Goal: Transaction & Acquisition: Book appointment/travel/reservation

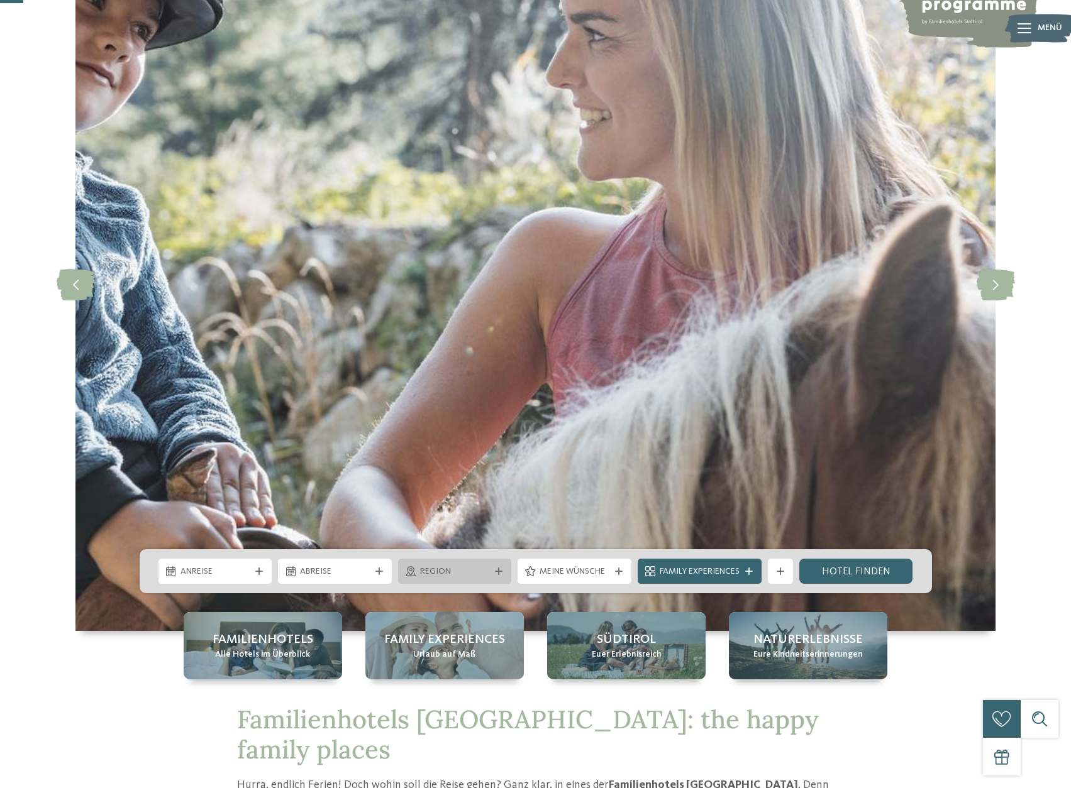
click at [449, 575] on span "Region" at bounding box center [455, 572] width 70 height 13
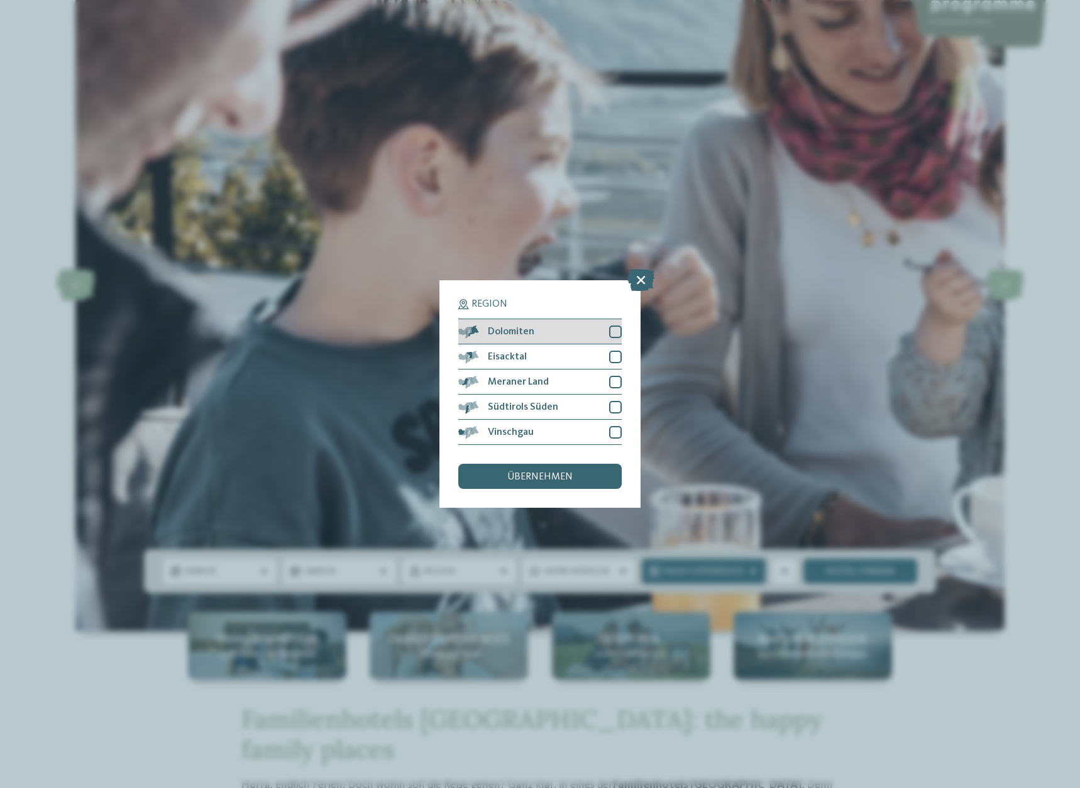
click at [608, 332] on div "Dolomiten" at bounding box center [539, 331] width 163 height 25
click at [576, 474] on div "übernehmen" at bounding box center [539, 476] width 163 height 25
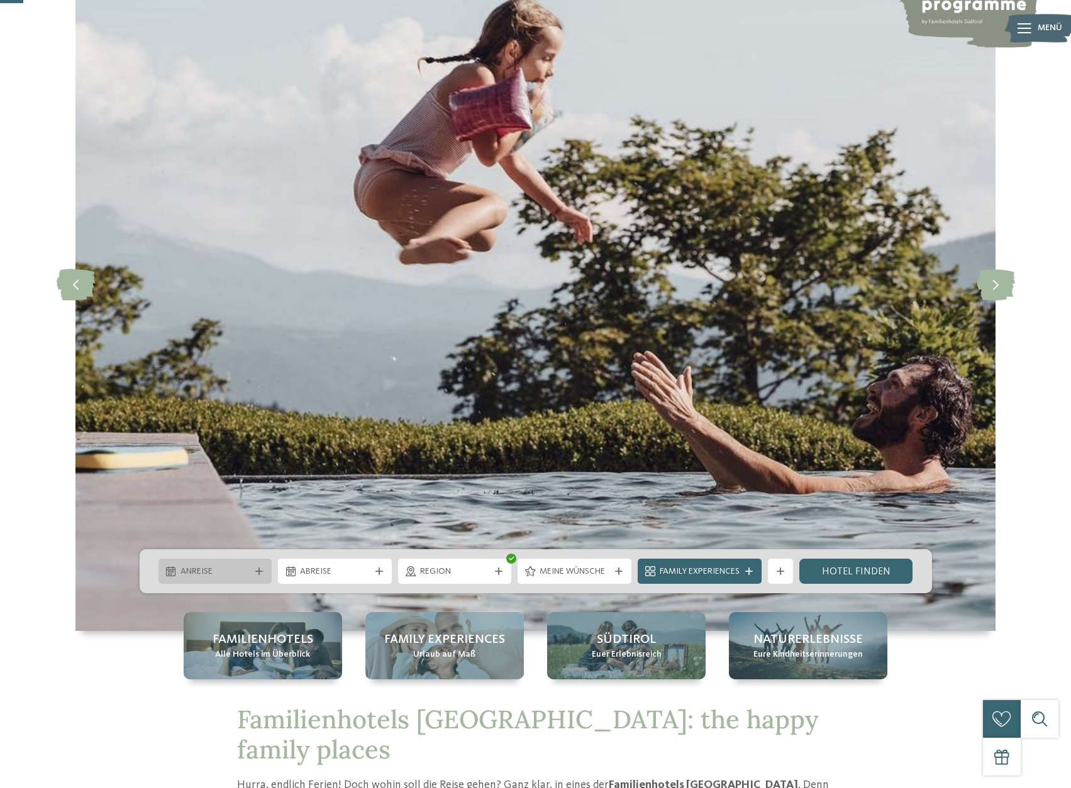
click at [221, 568] on span "Anreise" at bounding box center [215, 572] width 70 height 13
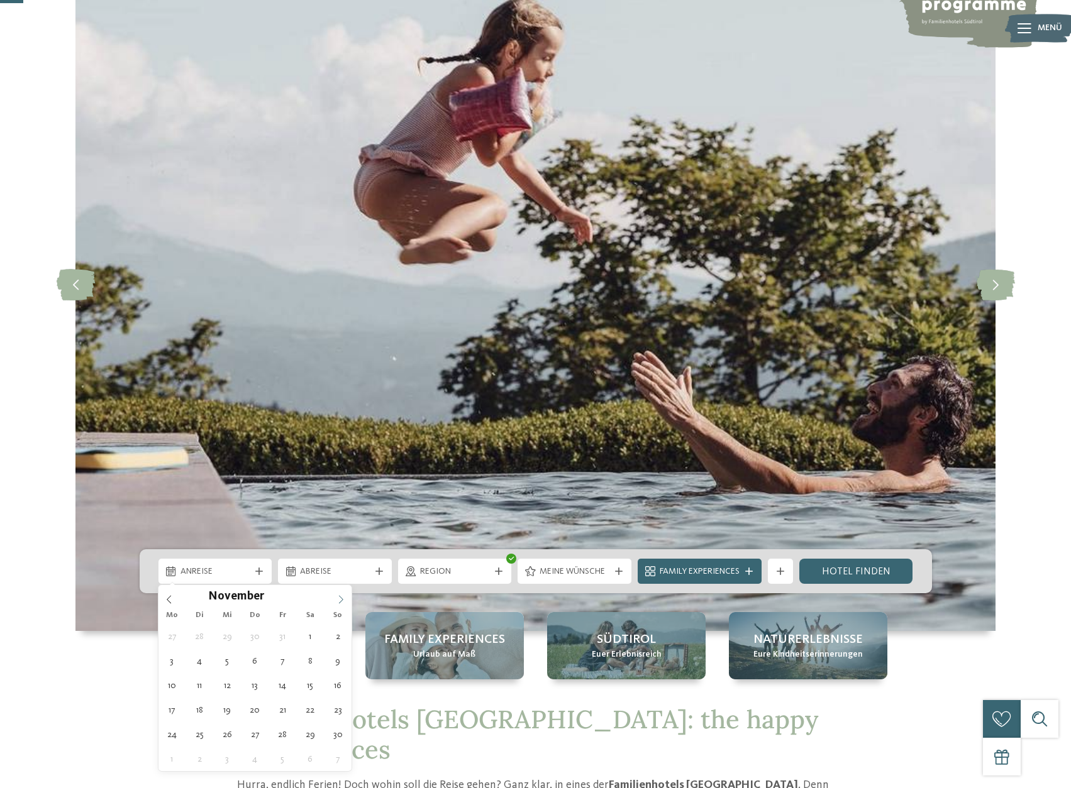
click at [337, 599] on icon at bounding box center [340, 599] width 9 height 9
click at [341, 598] on icon at bounding box center [340, 599] width 9 height 9
type input "****"
click at [341, 598] on icon at bounding box center [340, 599] width 9 height 9
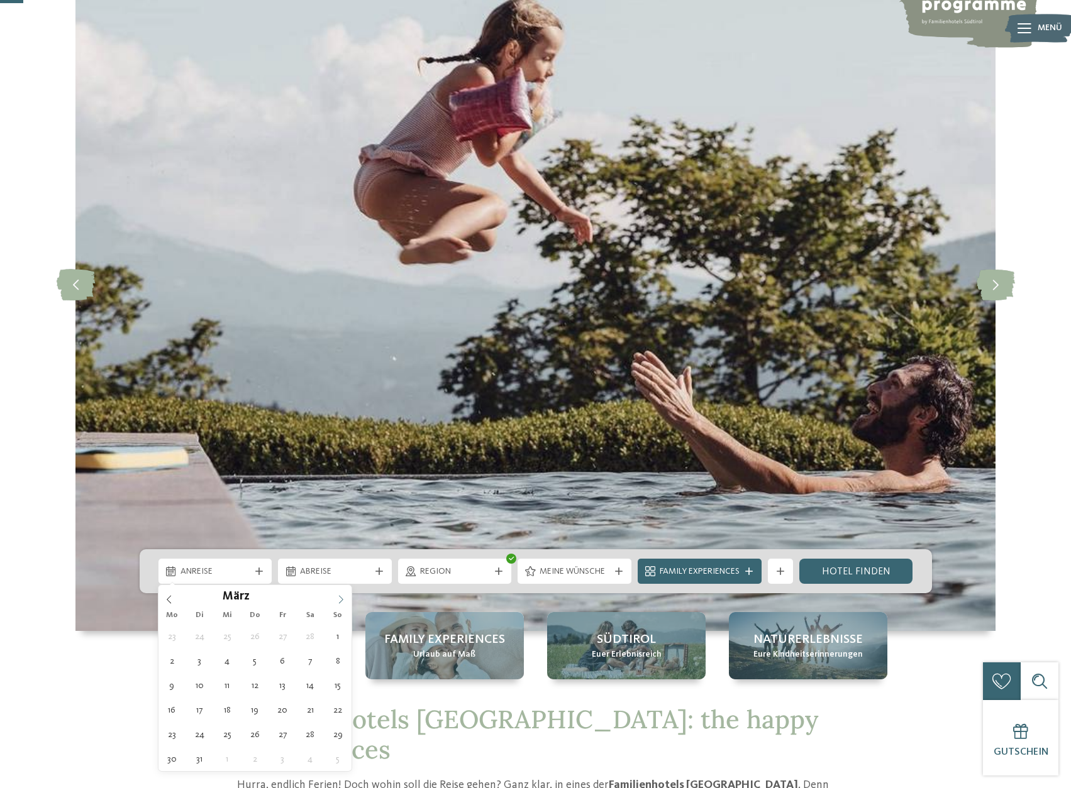
click at [341, 598] on icon at bounding box center [340, 599] width 9 height 9
type div "07.03.2026"
type input "****"
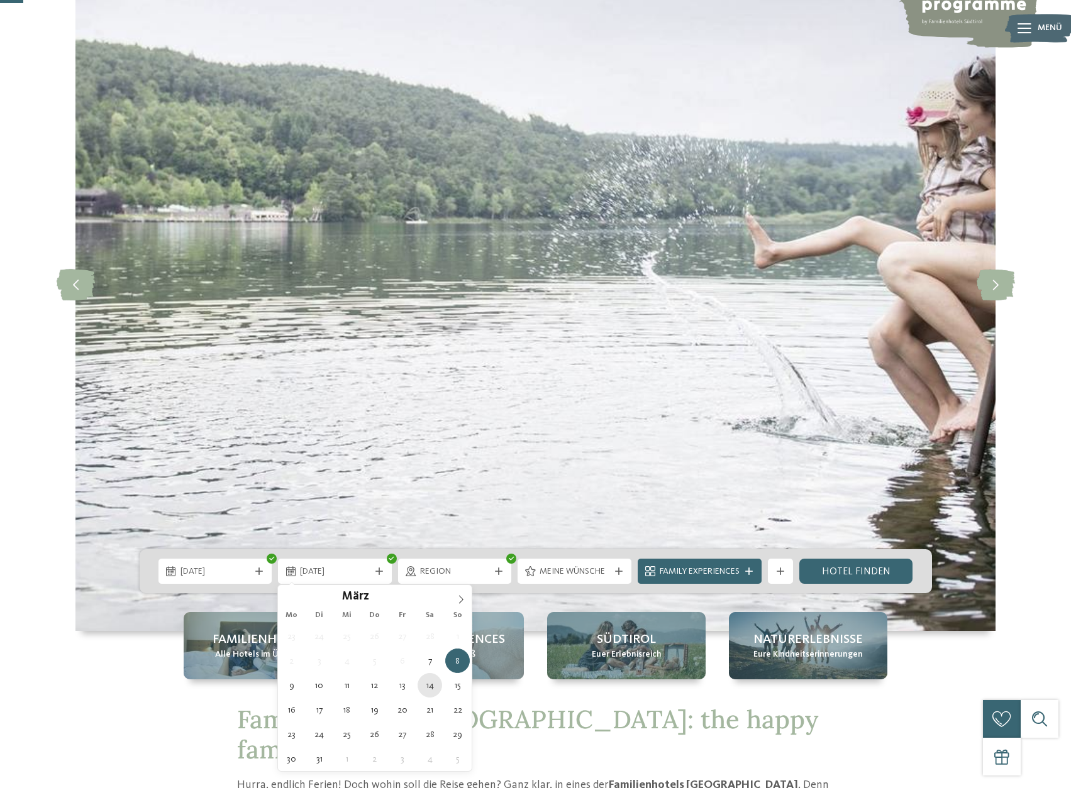
type div "14.03.2026"
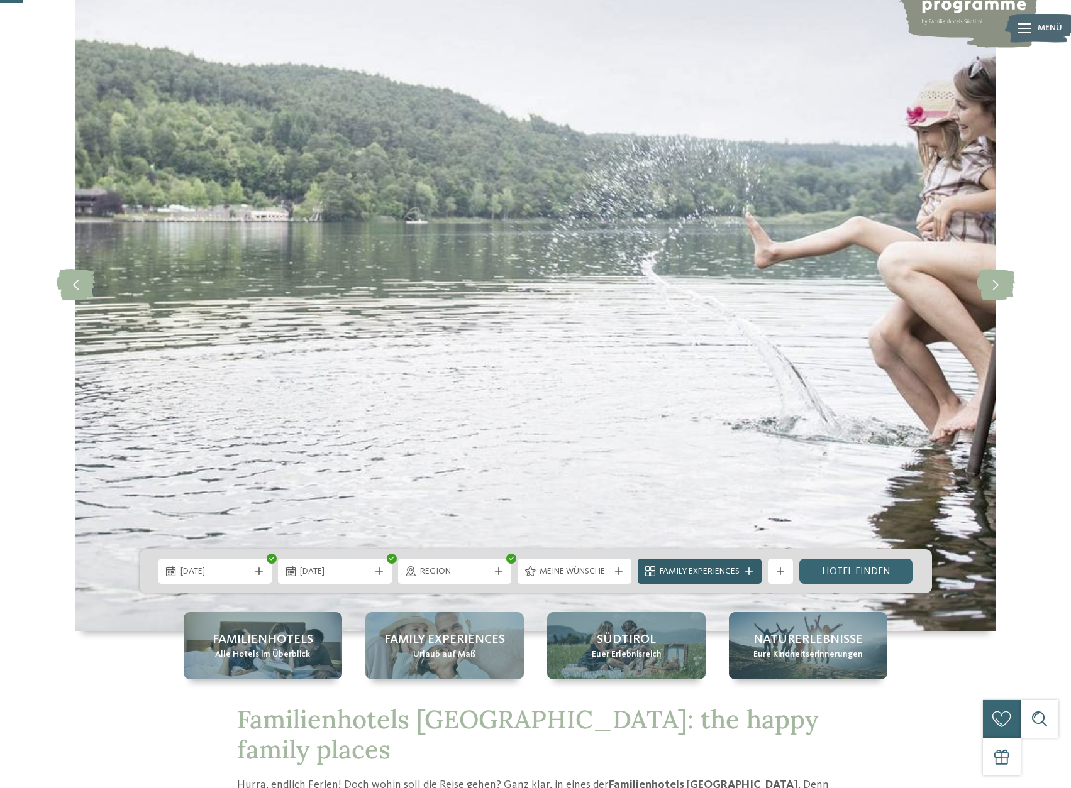
click at [750, 569] on icon at bounding box center [749, 572] width 8 height 8
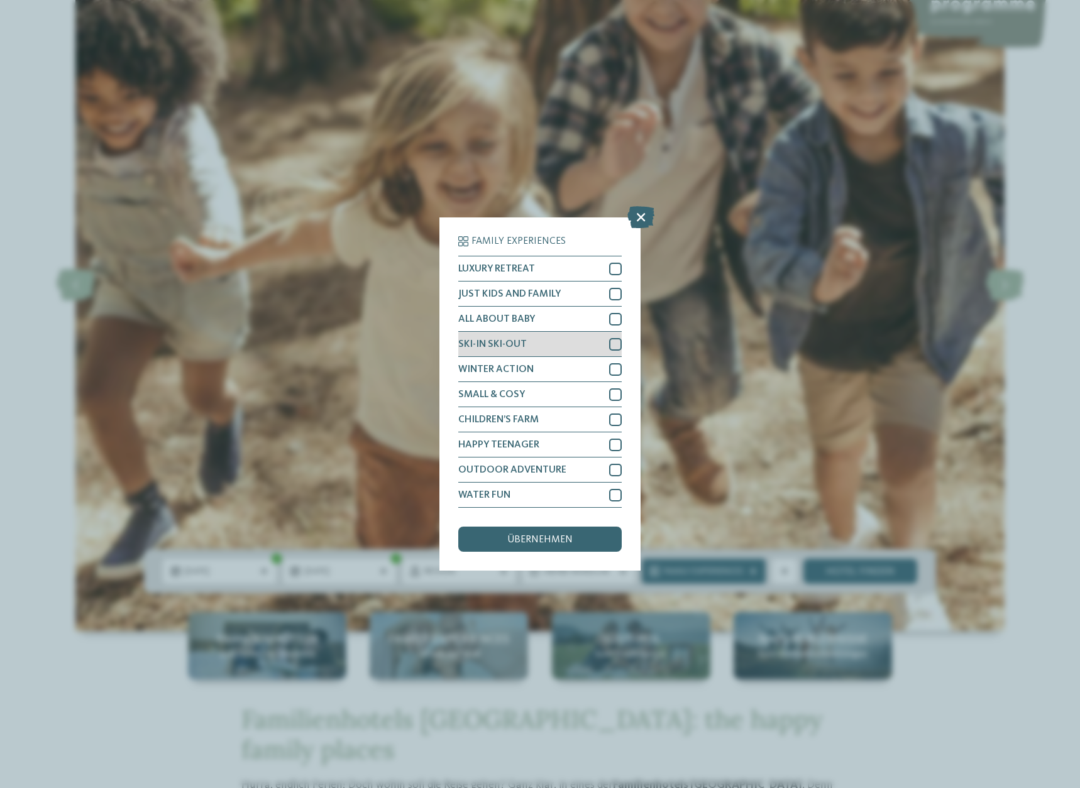
click at [616, 345] on div at bounding box center [615, 344] width 13 height 13
click at [615, 366] on div at bounding box center [615, 369] width 13 height 13
click at [564, 534] on div "übernehmen" at bounding box center [539, 539] width 163 height 25
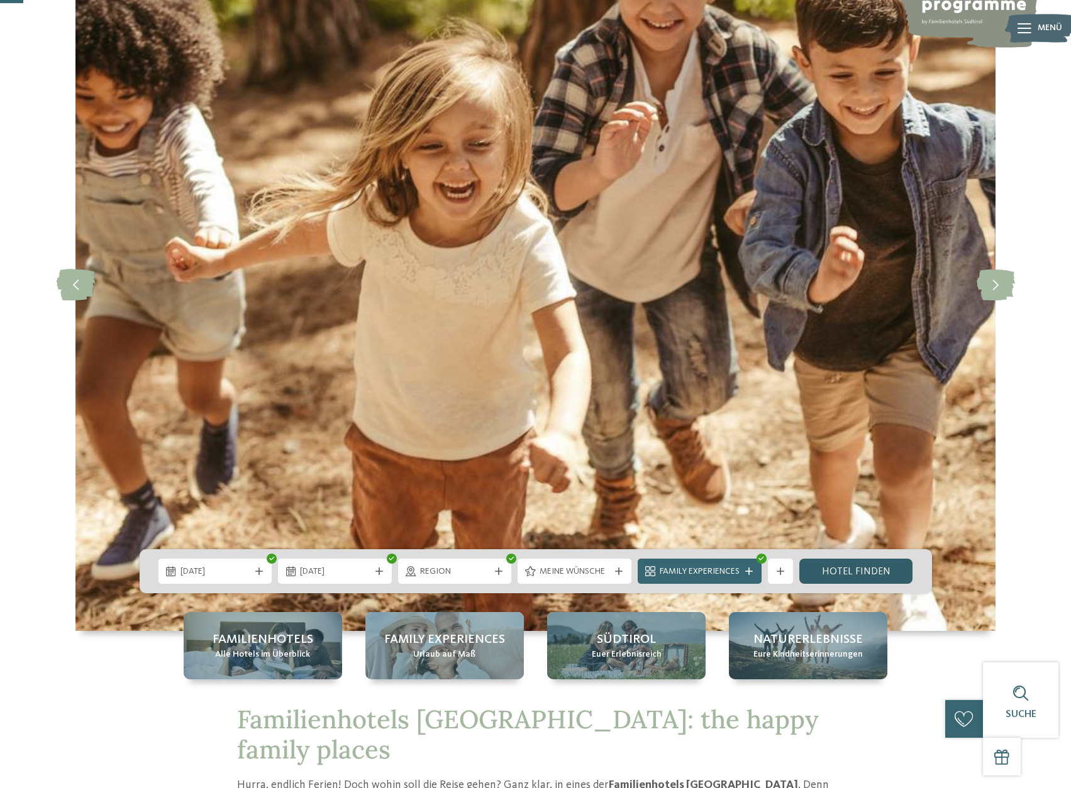
click at [844, 566] on link "Hotel finden" at bounding box center [856, 571] width 114 height 25
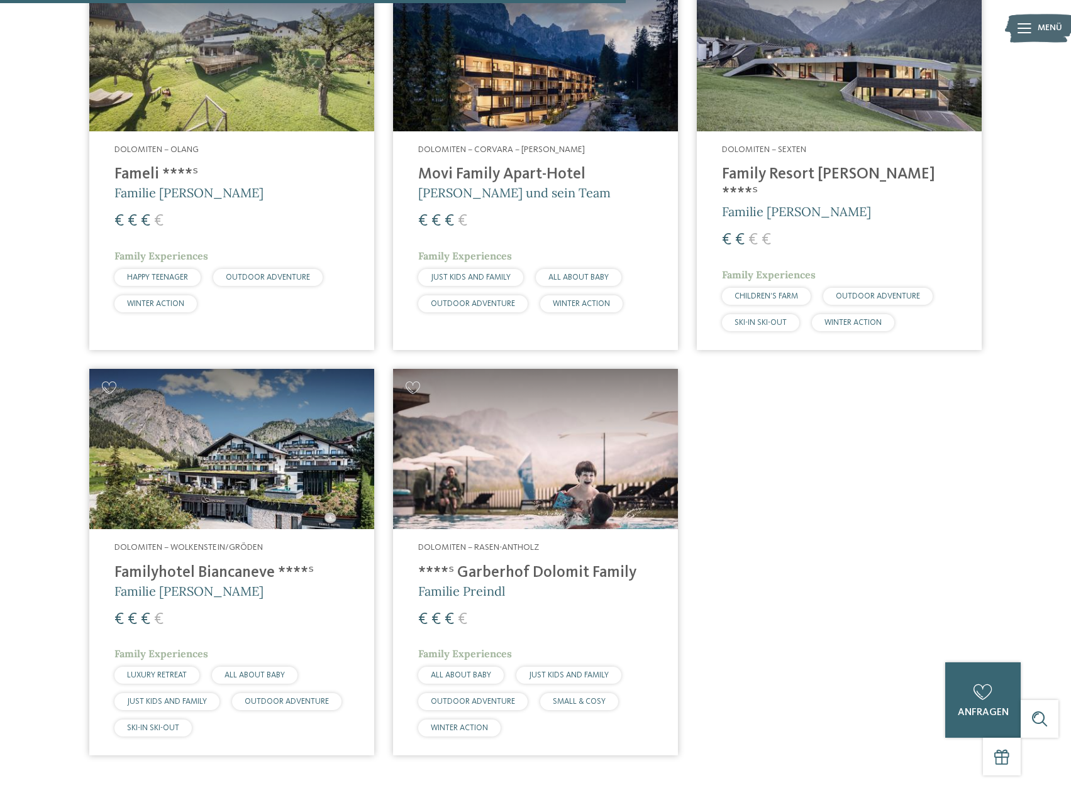
scroll to position [978, 0]
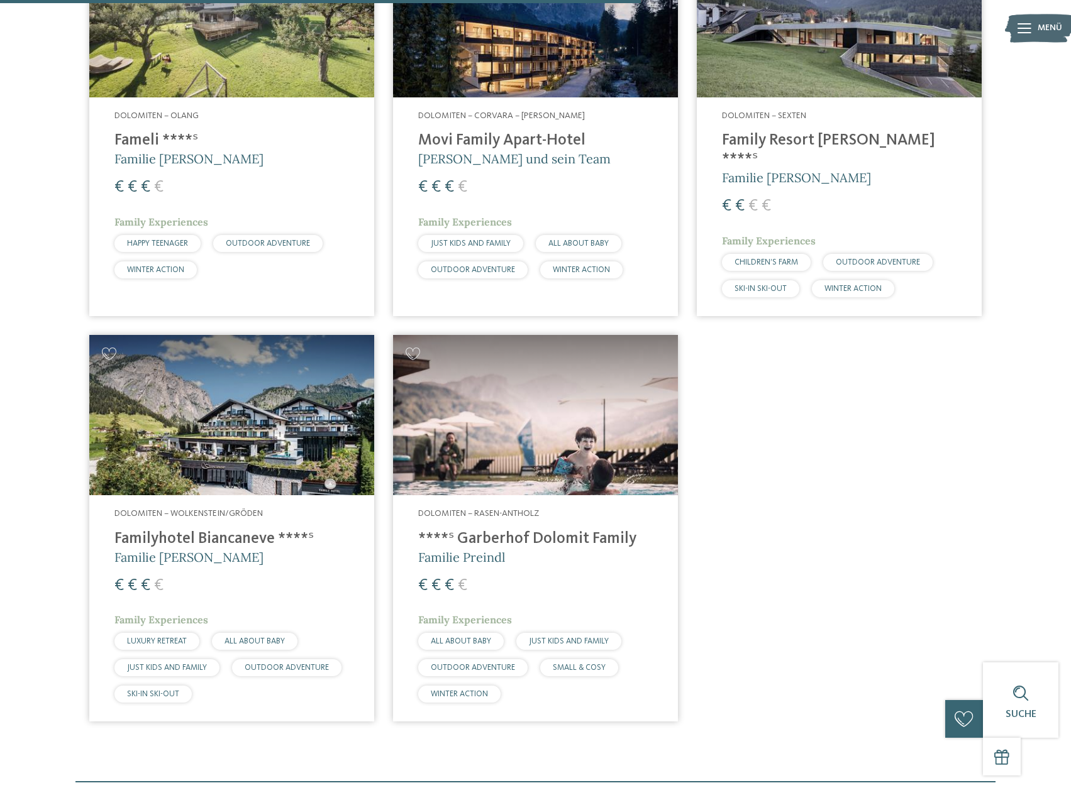
click at [180, 530] on h4 "Familyhotel Biancaneve ****ˢ" at bounding box center [231, 539] width 234 height 19
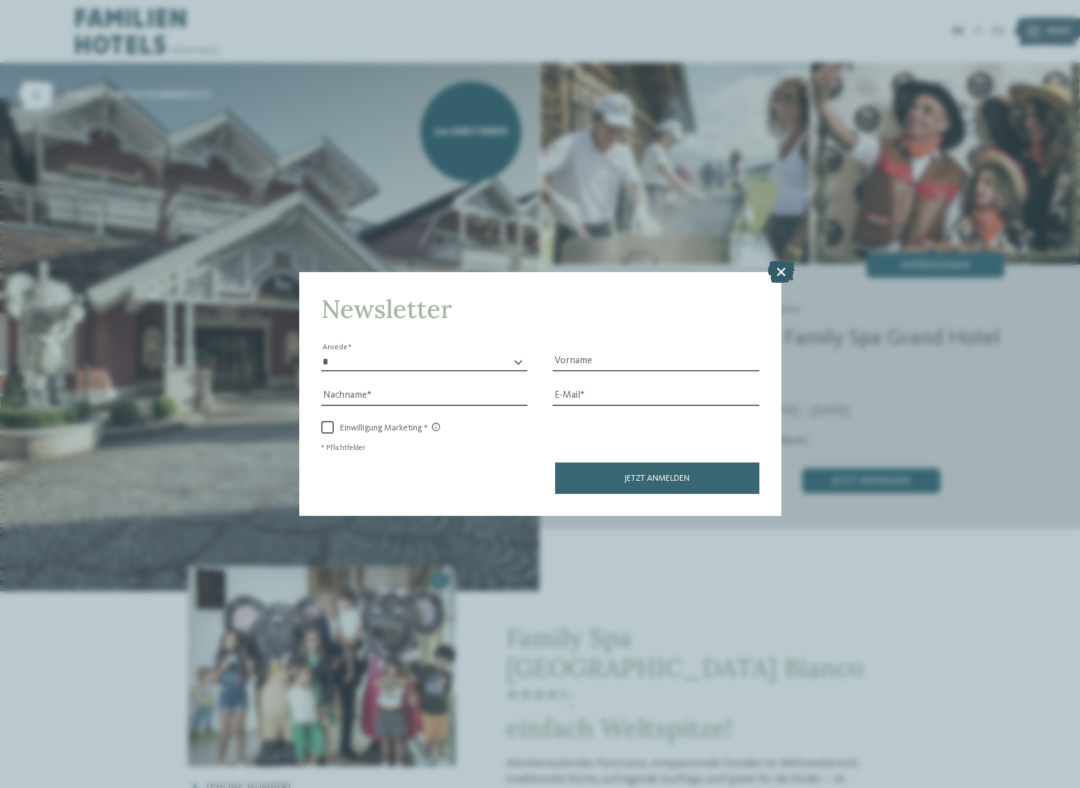
click at [788, 269] on icon at bounding box center [781, 271] width 27 height 22
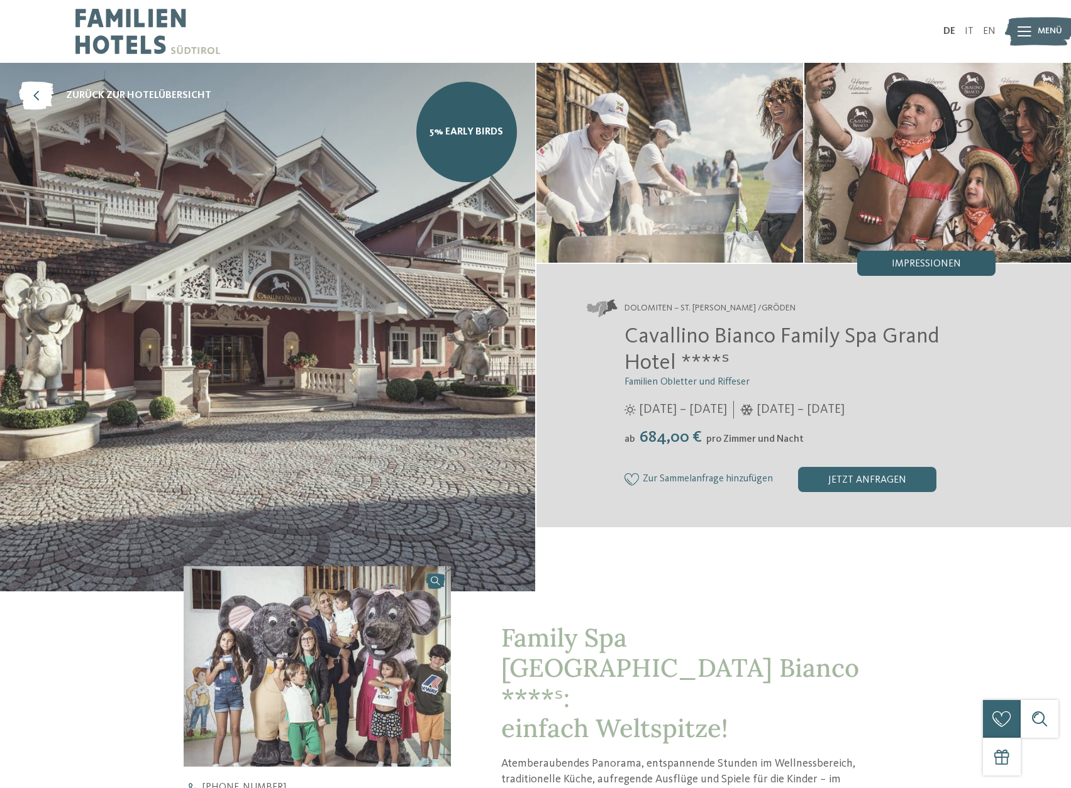
click at [926, 262] on span "Impressionen" at bounding box center [925, 264] width 69 height 10
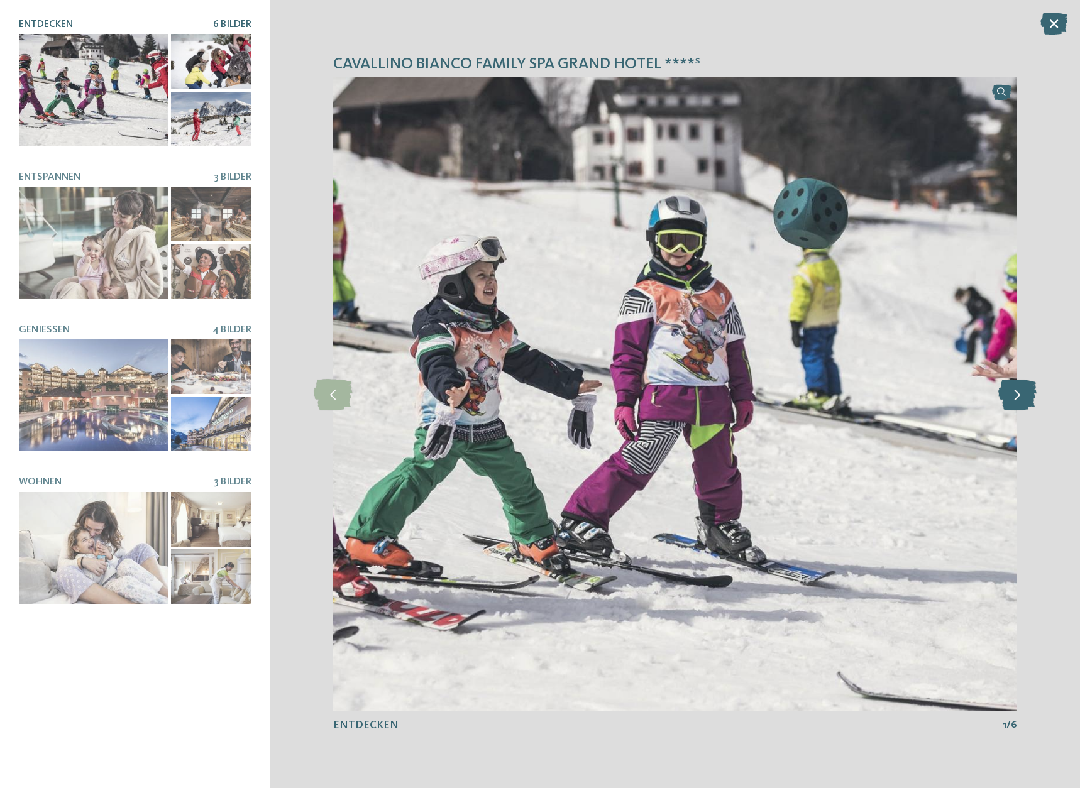
click at [1021, 392] on icon at bounding box center [1017, 393] width 38 height 31
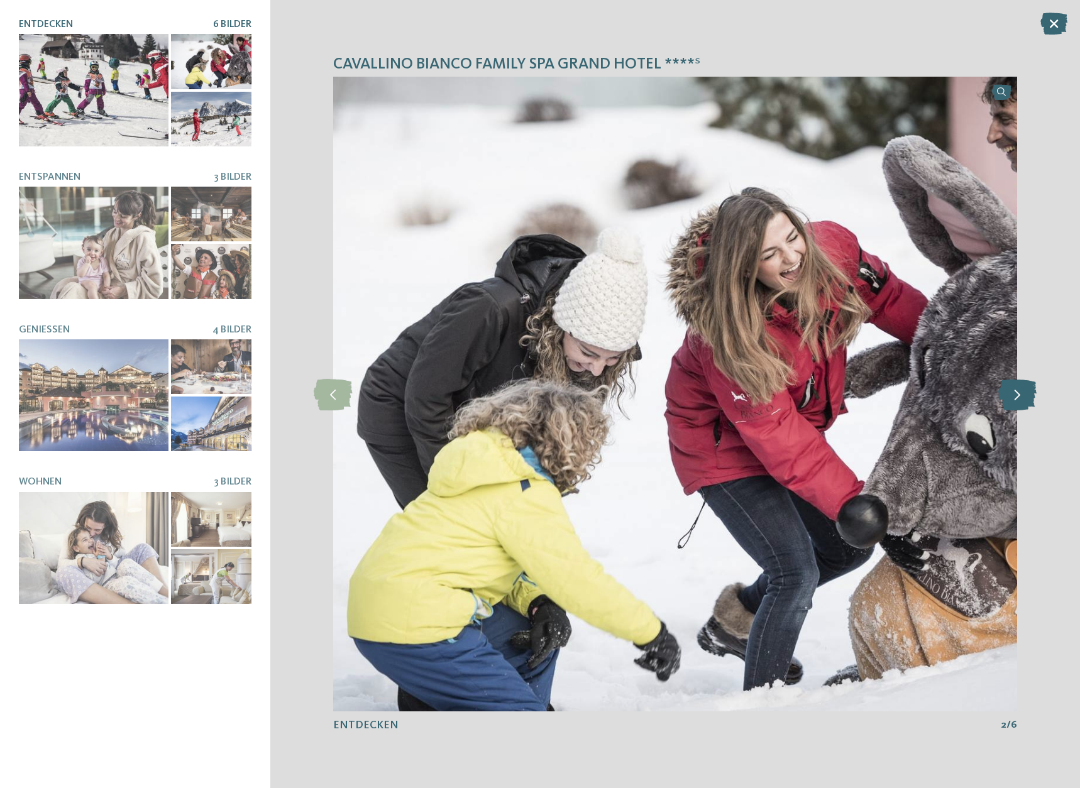
click at [1017, 397] on icon at bounding box center [1017, 393] width 38 height 31
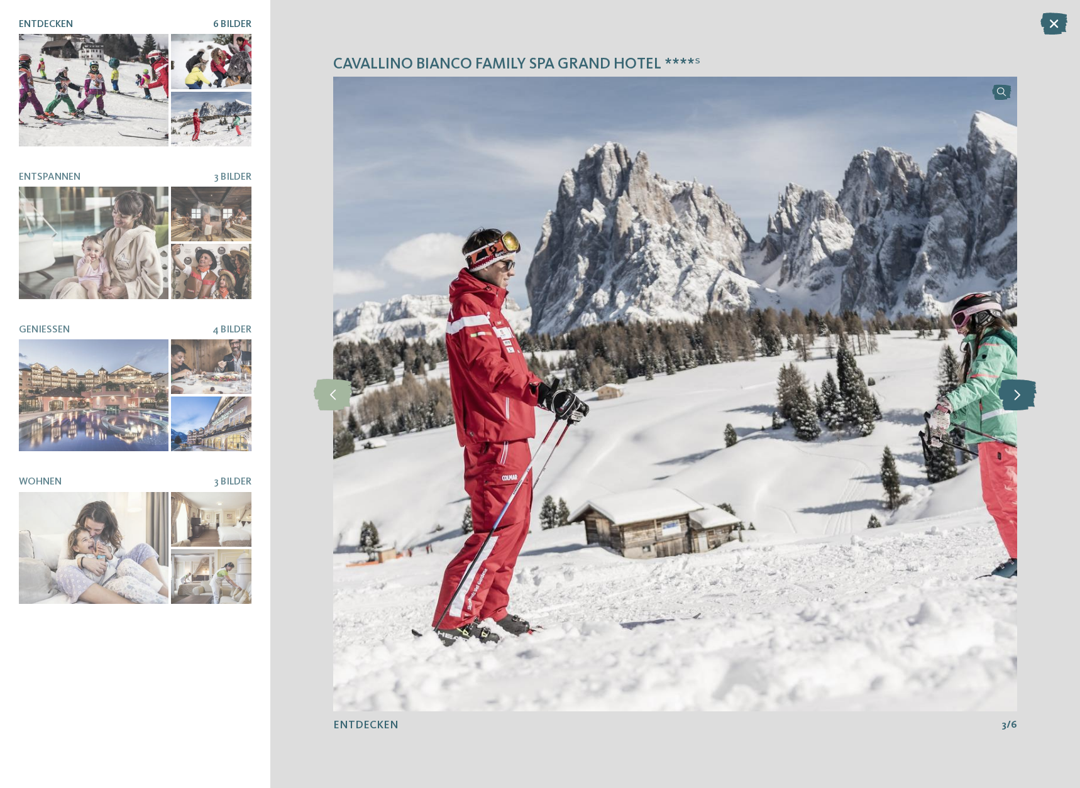
click at [1018, 397] on icon at bounding box center [1017, 393] width 38 height 31
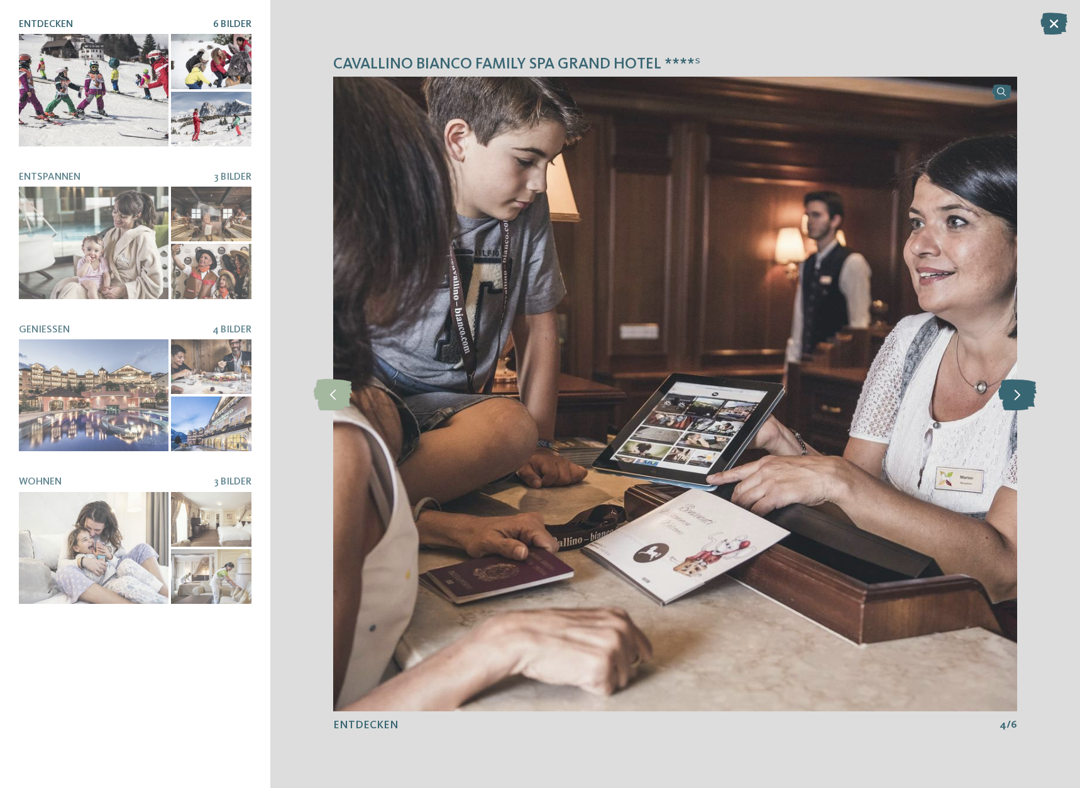
click at [1018, 397] on icon at bounding box center [1017, 393] width 38 height 31
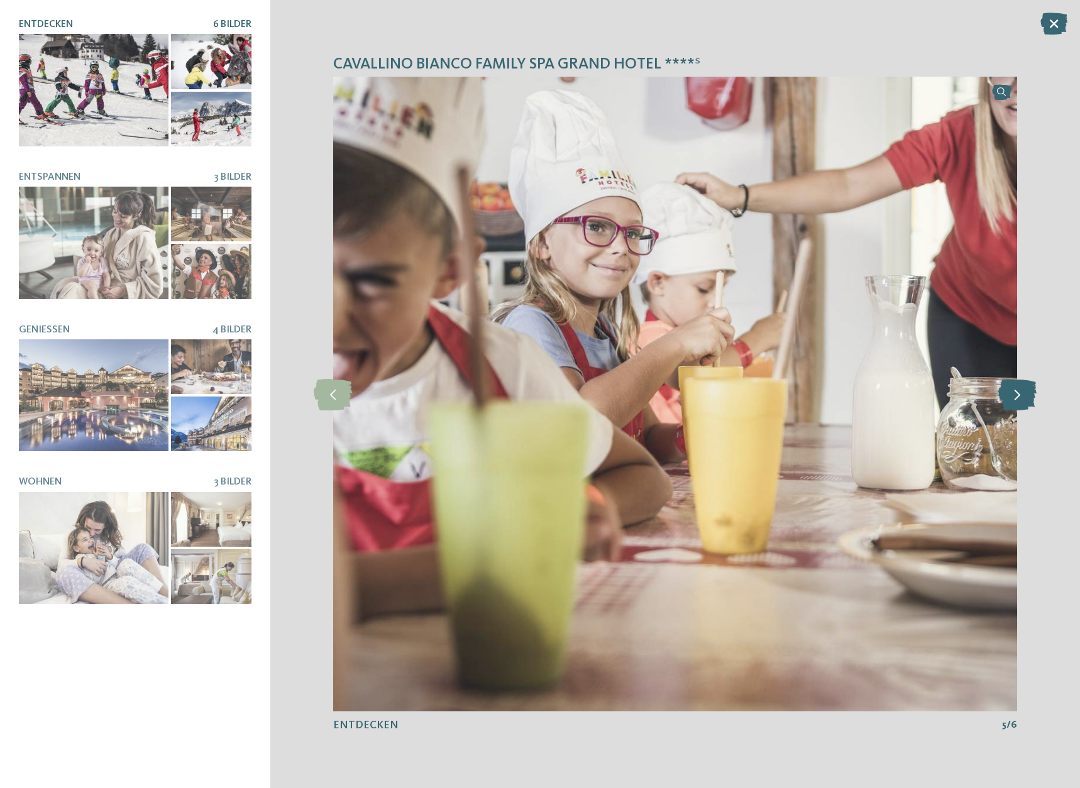
click at [1018, 397] on icon at bounding box center [1017, 393] width 38 height 31
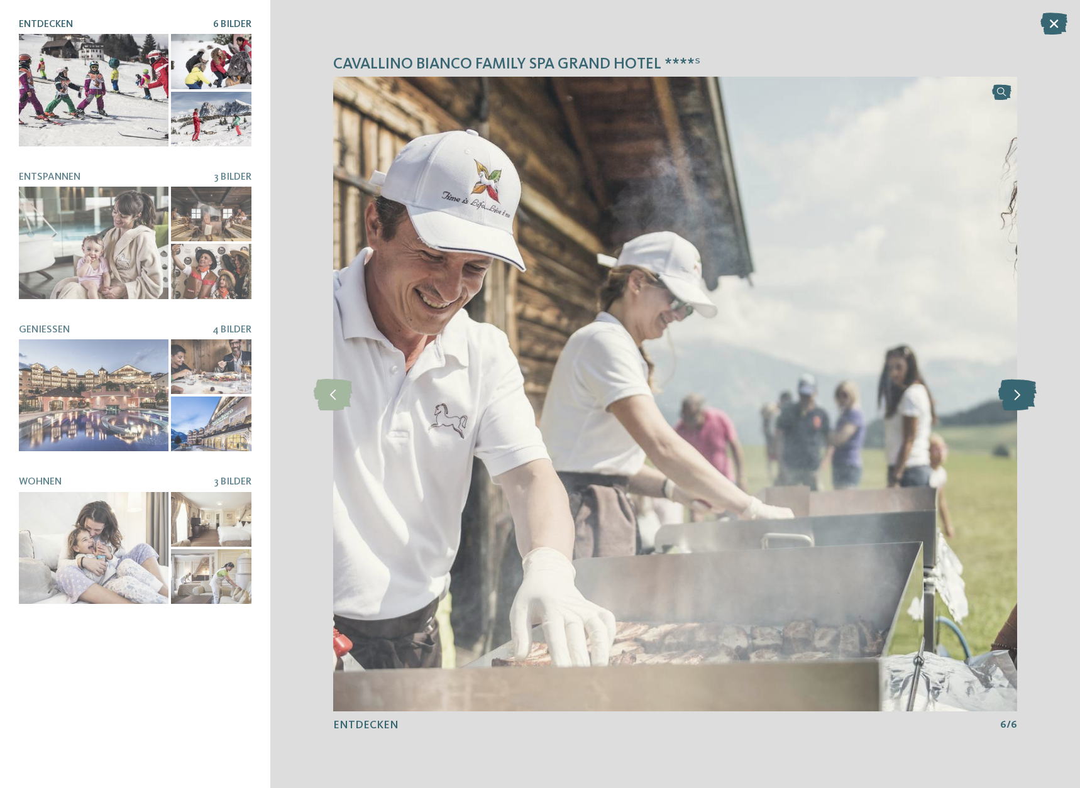
click at [1018, 397] on icon at bounding box center [1017, 393] width 38 height 31
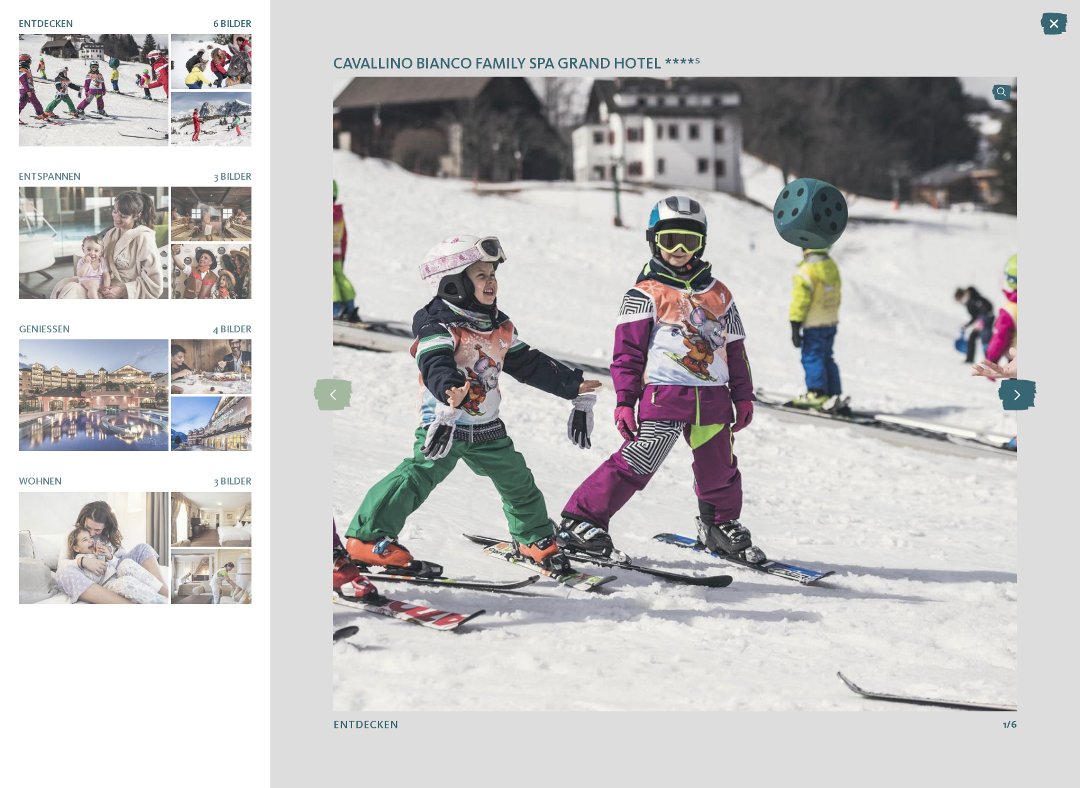
click at [1018, 397] on icon at bounding box center [1017, 393] width 38 height 31
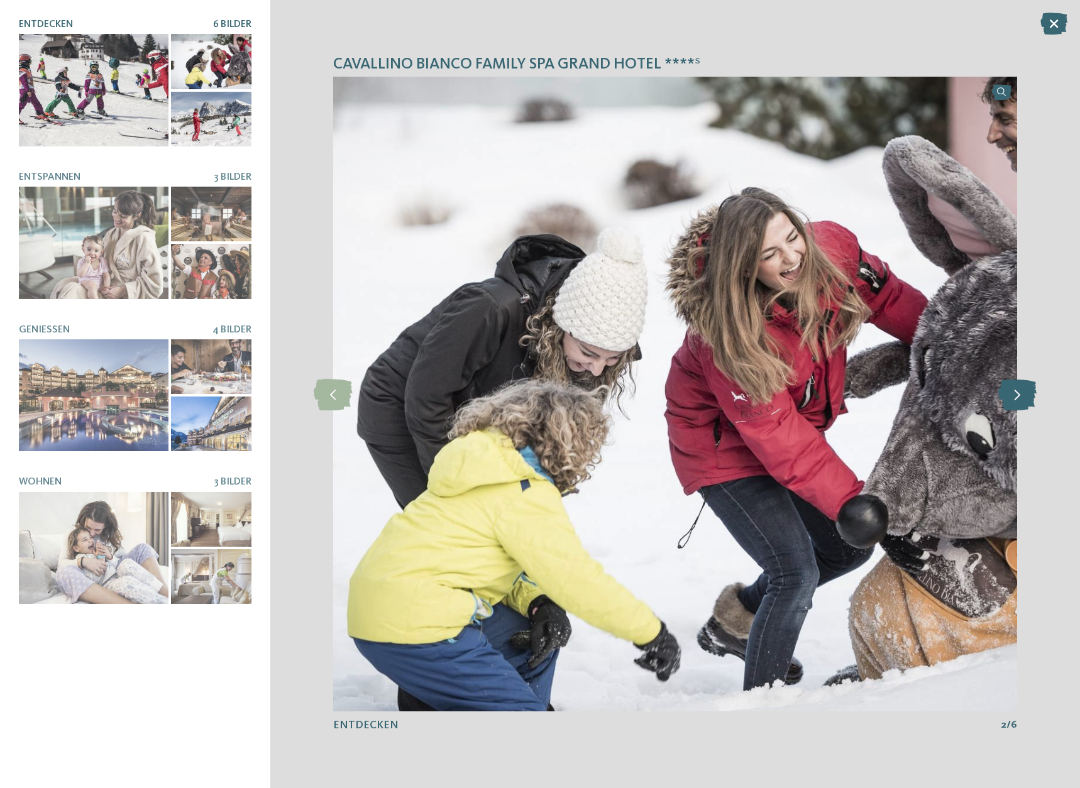
click at [1018, 397] on icon at bounding box center [1017, 393] width 38 height 31
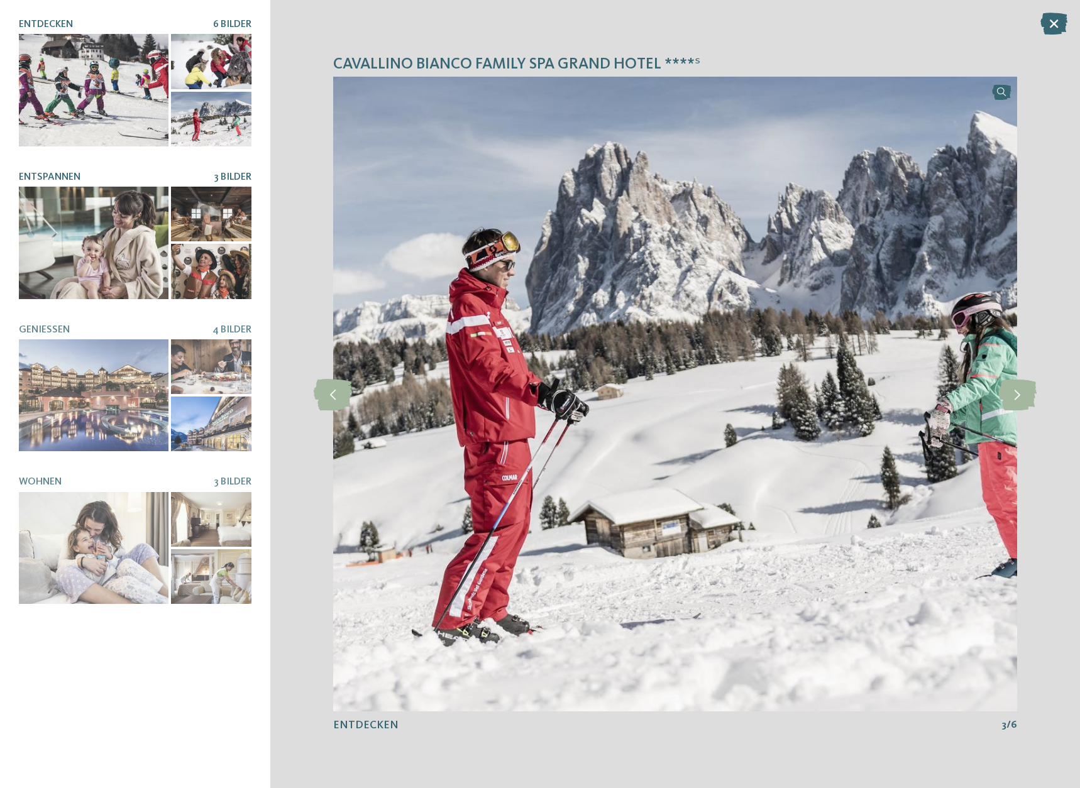
click at [115, 256] on div at bounding box center [94, 243] width 150 height 113
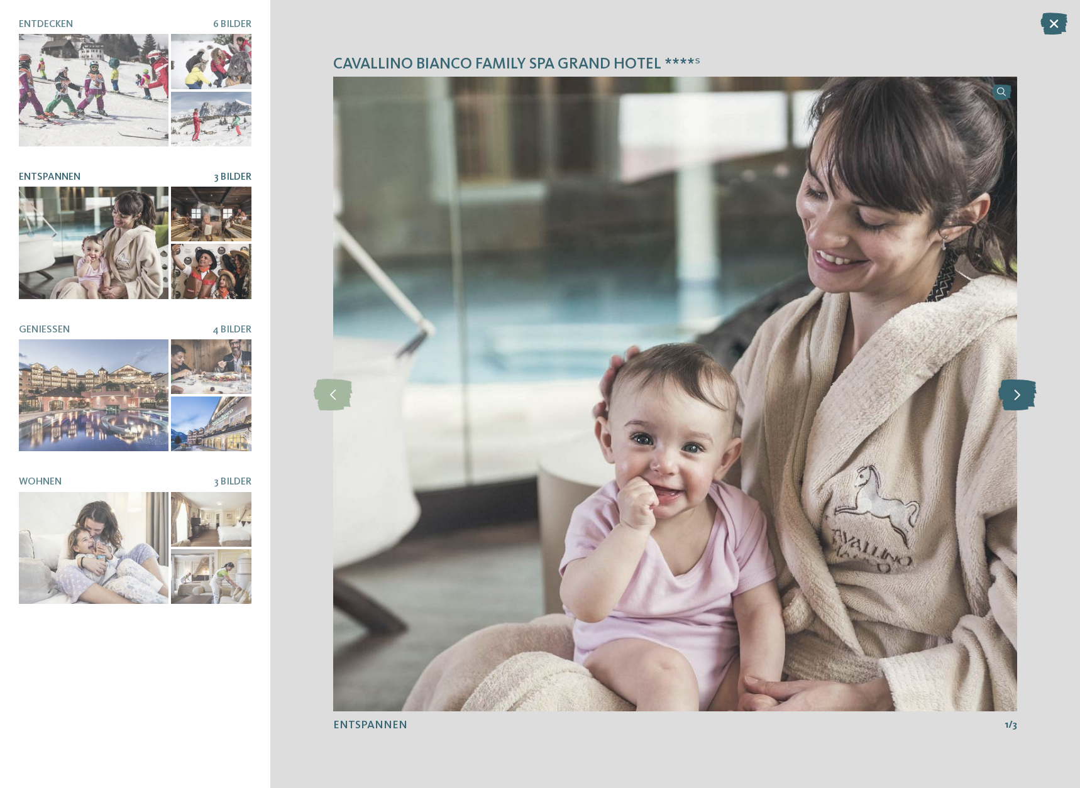
click at [1020, 395] on icon at bounding box center [1017, 393] width 38 height 31
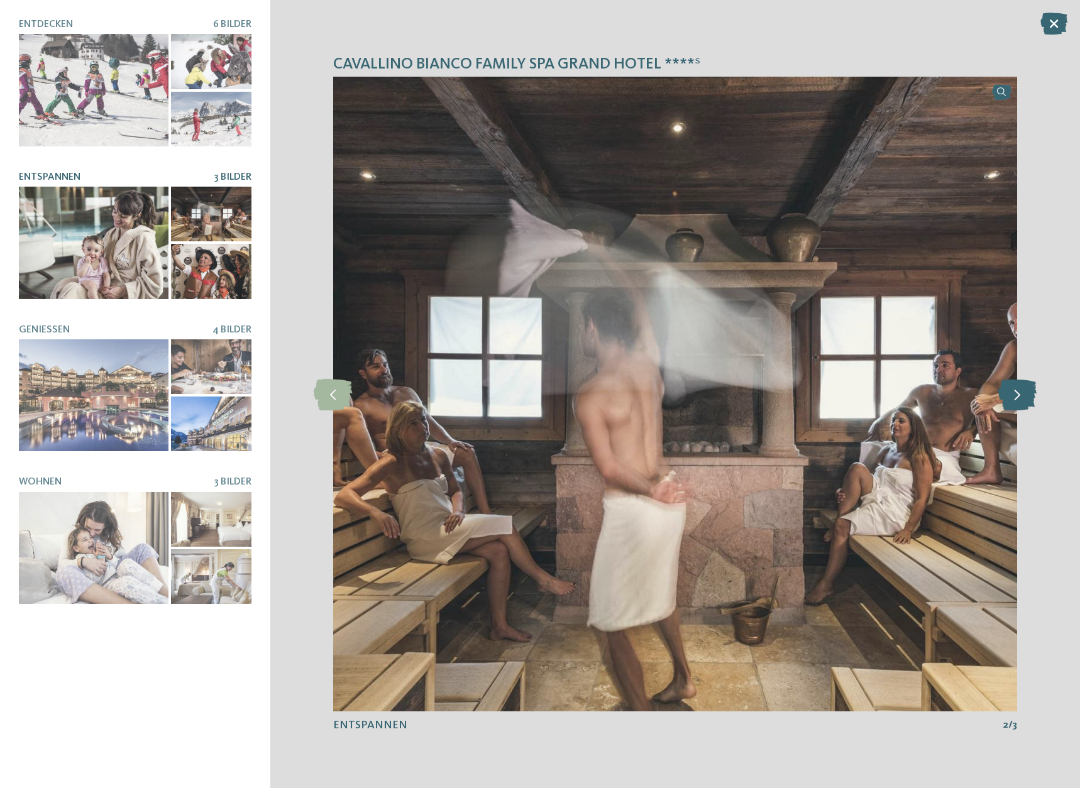
click at [1020, 395] on icon at bounding box center [1017, 393] width 38 height 31
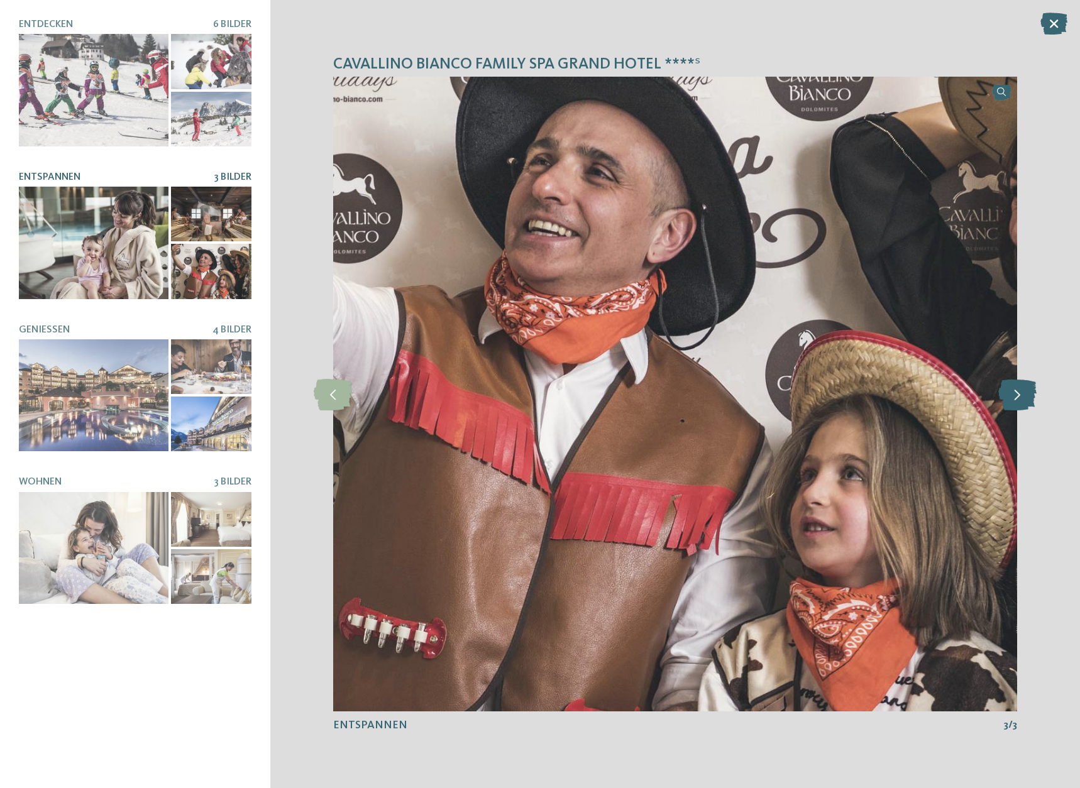
click at [1020, 395] on icon at bounding box center [1017, 393] width 38 height 31
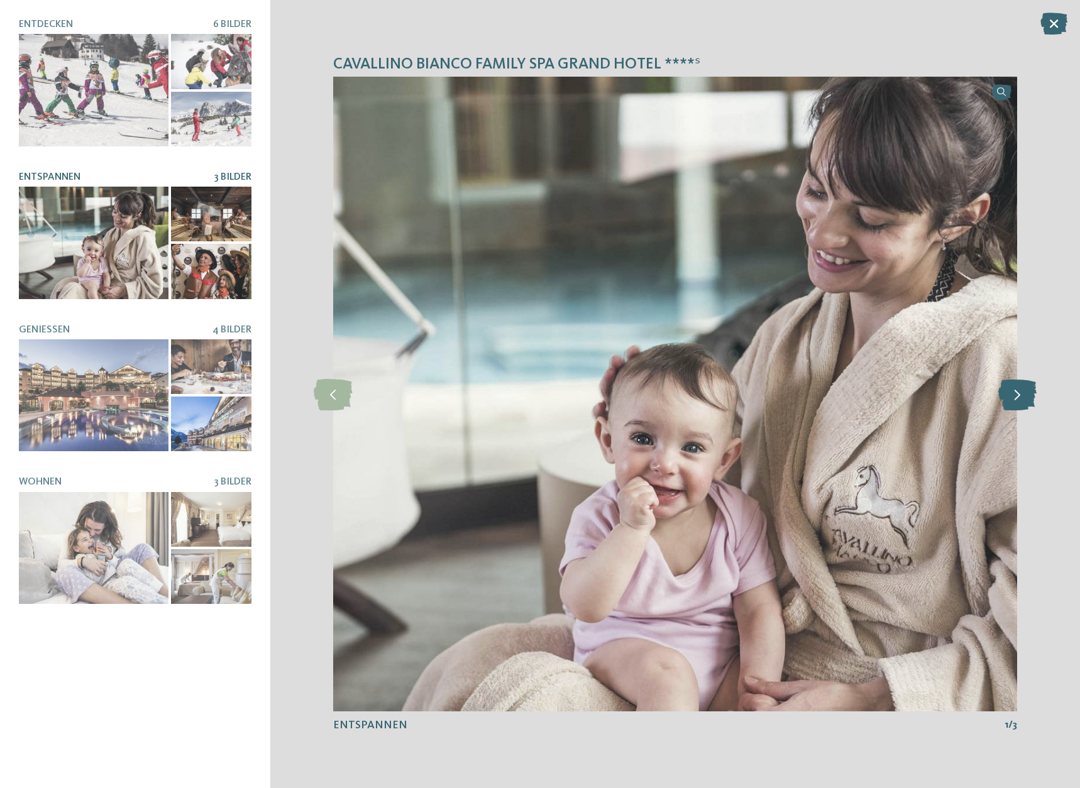
click at [1020, 395] on icon at bounding box center [1017, 393] width 38 height 31
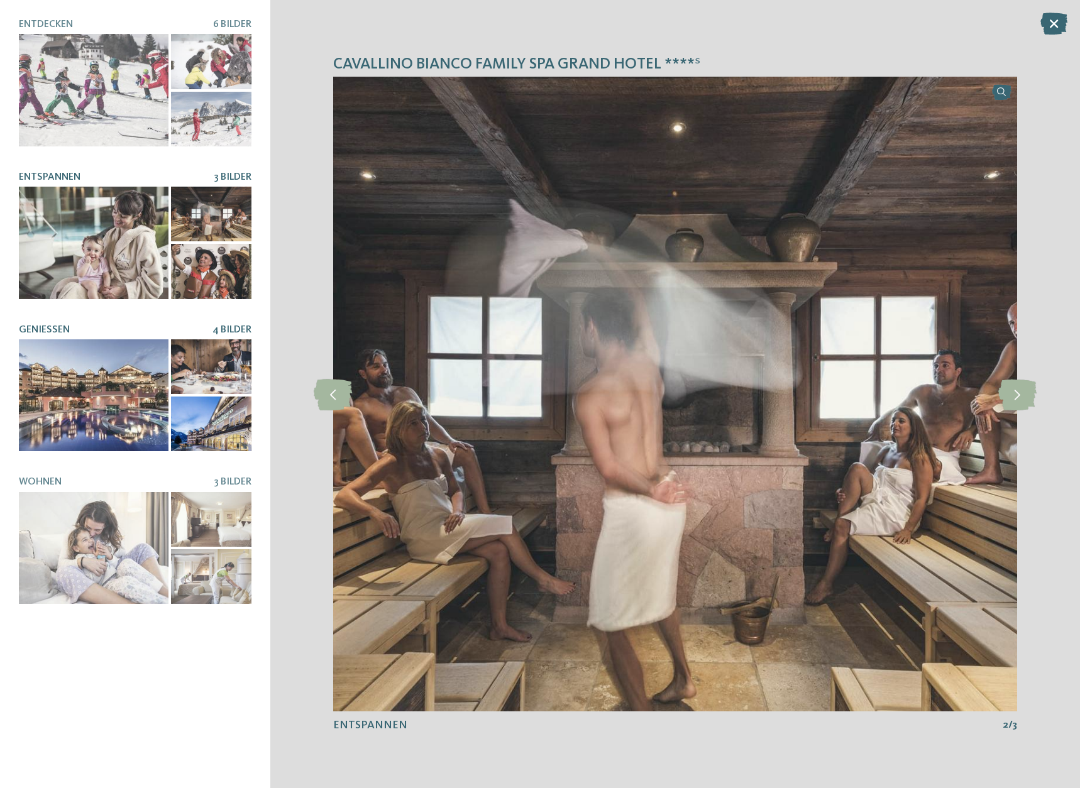
click at [87, 405] on div at bounding box center [94, 395] width 150 height 113
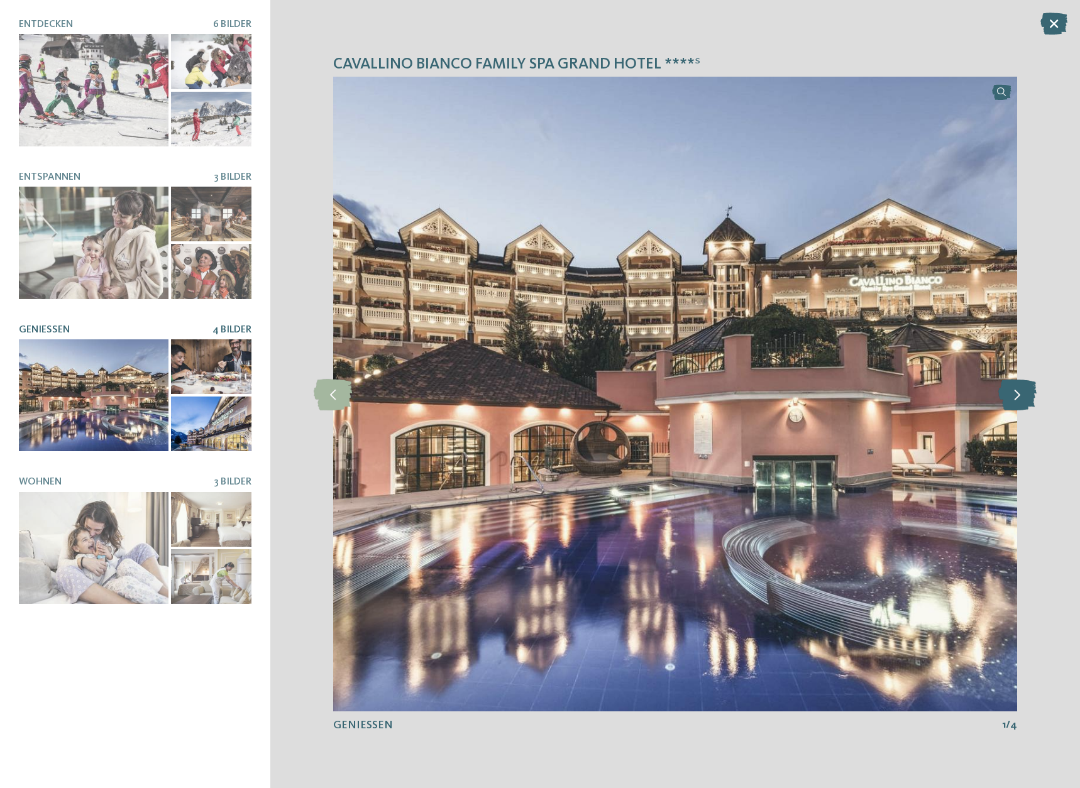
click at [1013, 395] on icon at bounding box center [1017, 393] width 38 height 31
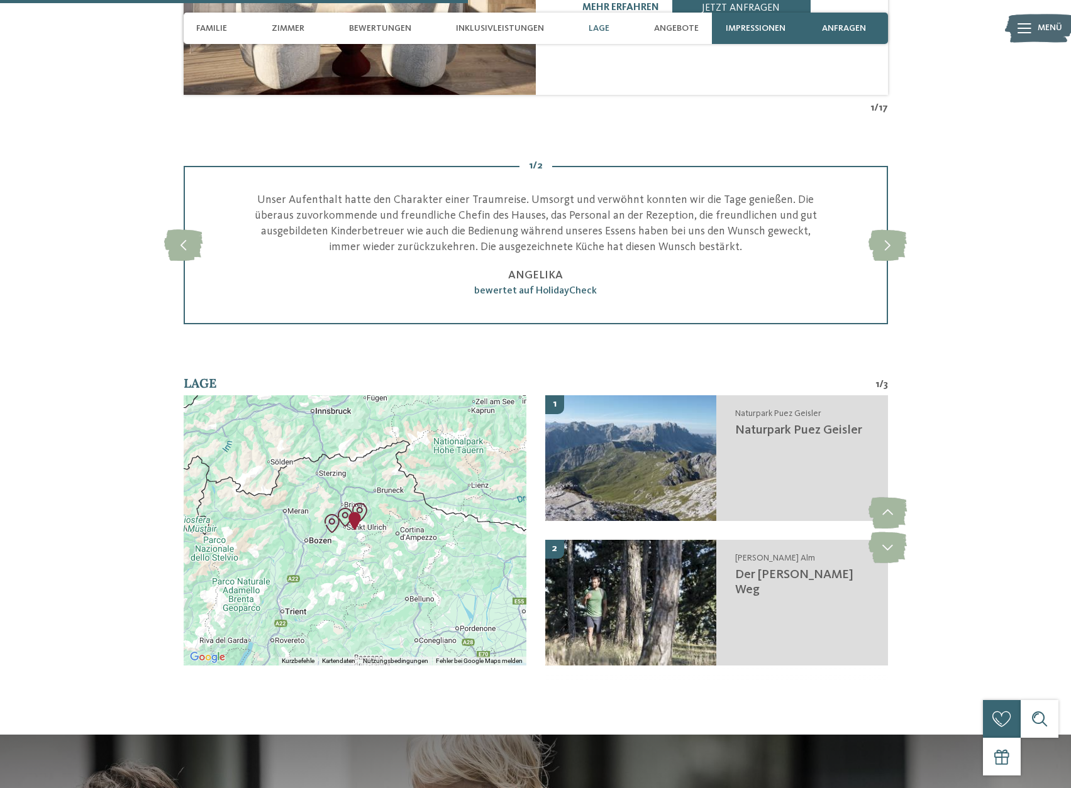
scroll to position [1634, 0]
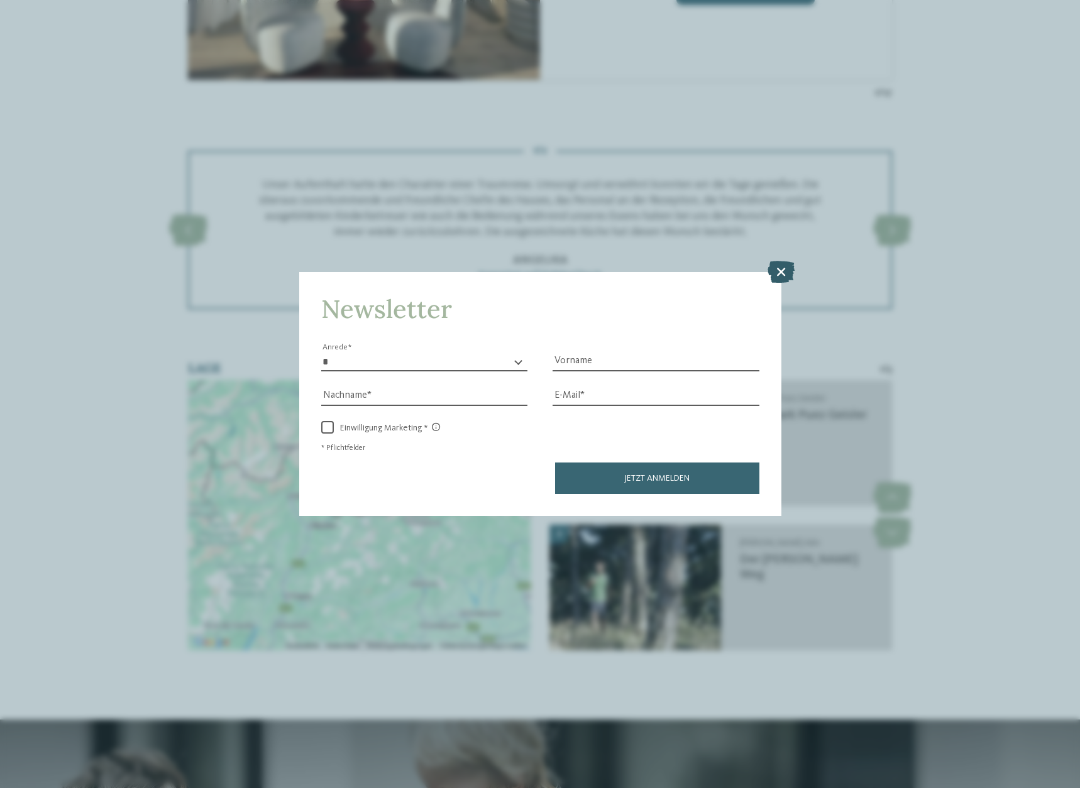
click at [780, 272] on icon at bounding box center [781, 271] width 27 height 22
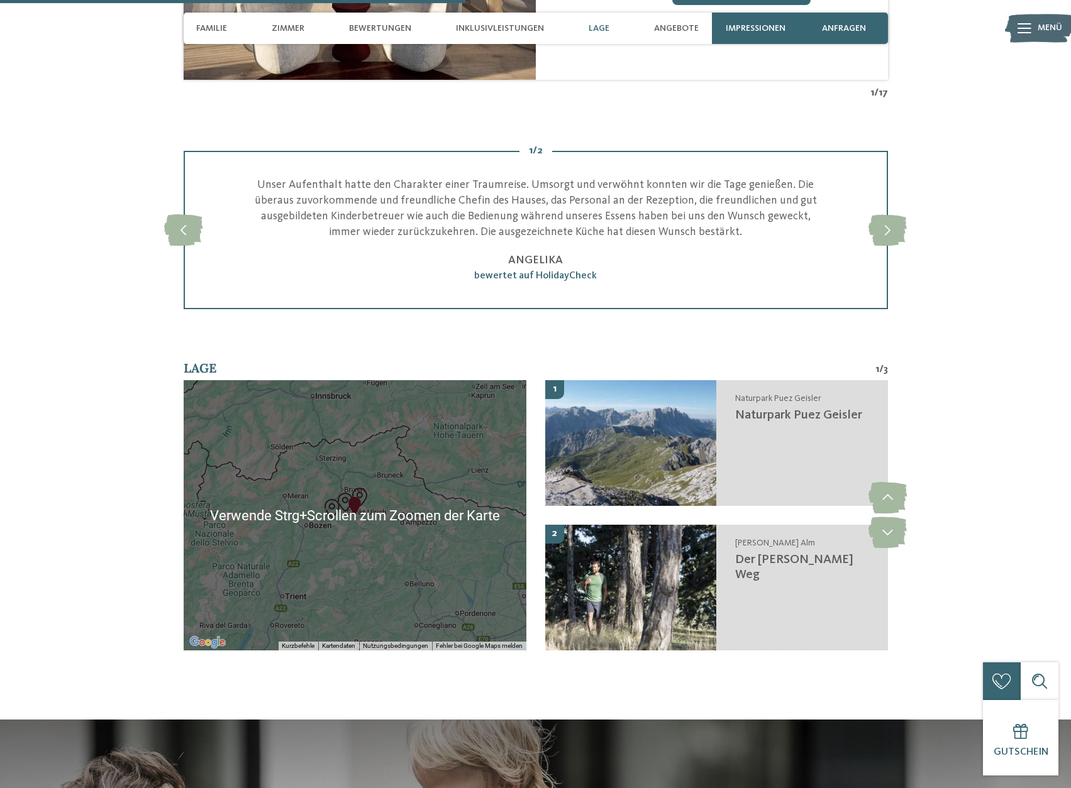
scroll to position [1572, 0]
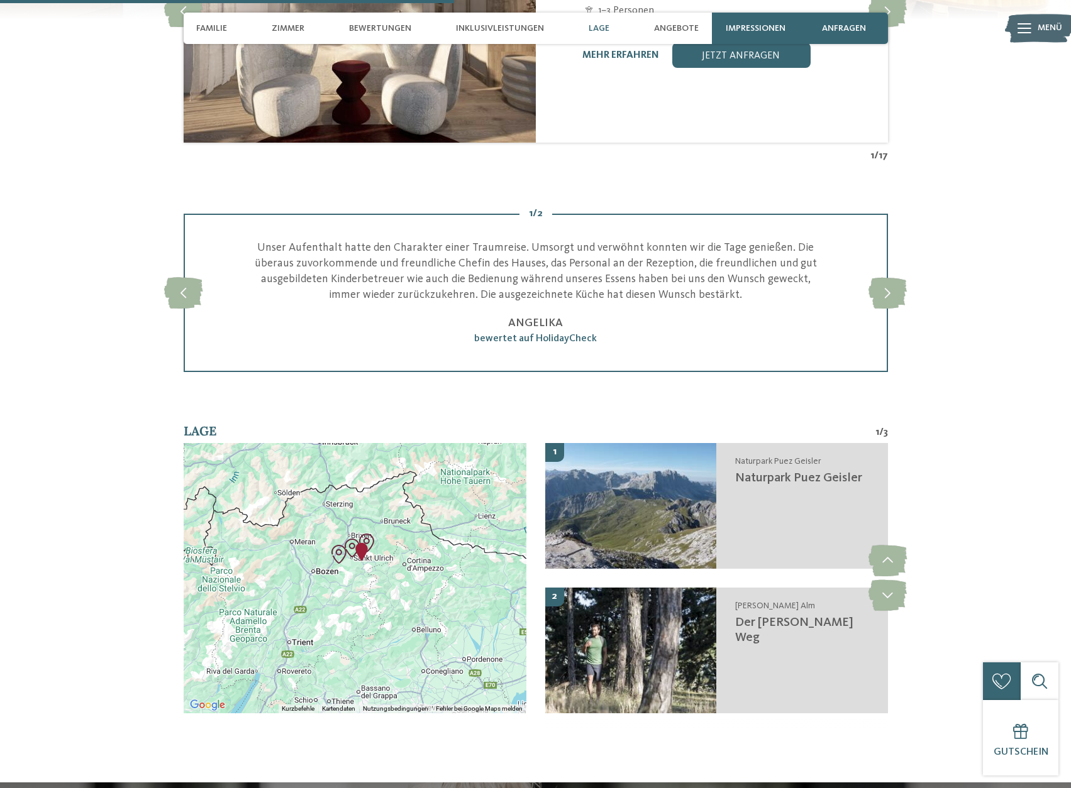
drag, startPoint x: 387, startPoint y: 531, endPoint x: 395, endPoint y: 511, distance: 21.1
click at [395, 511] on div at bounding box center [355, 578] width 343 height 270
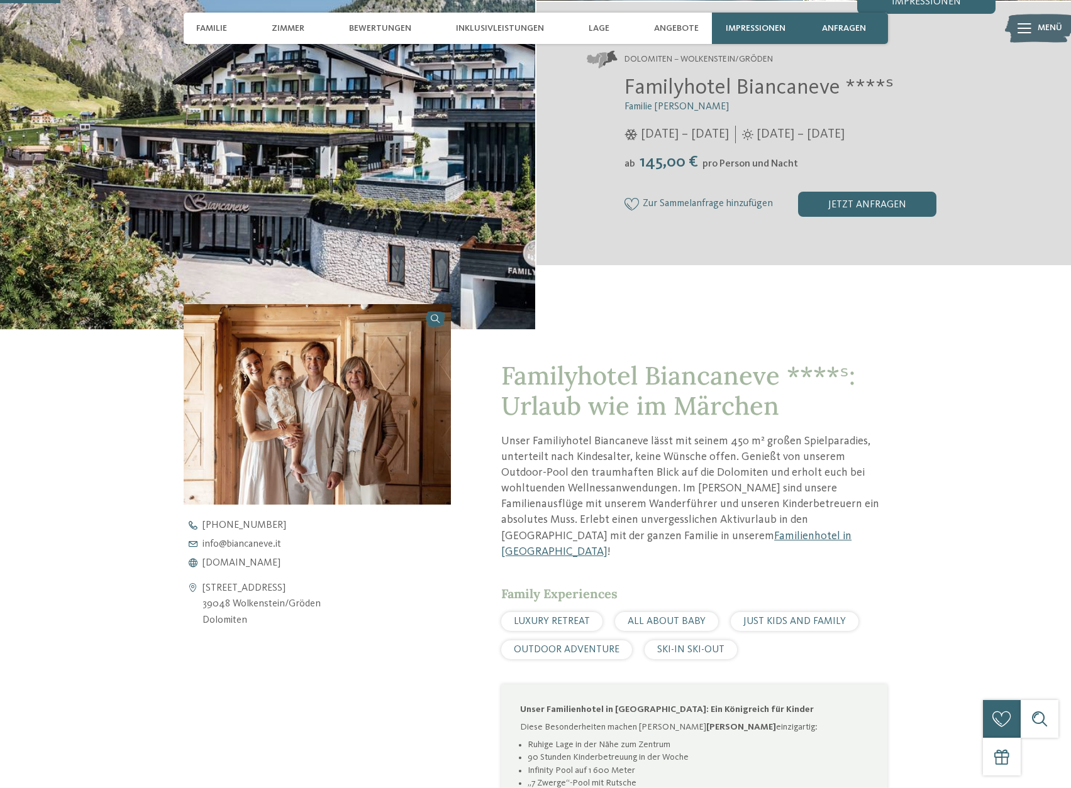
scroll to position [189, 0]
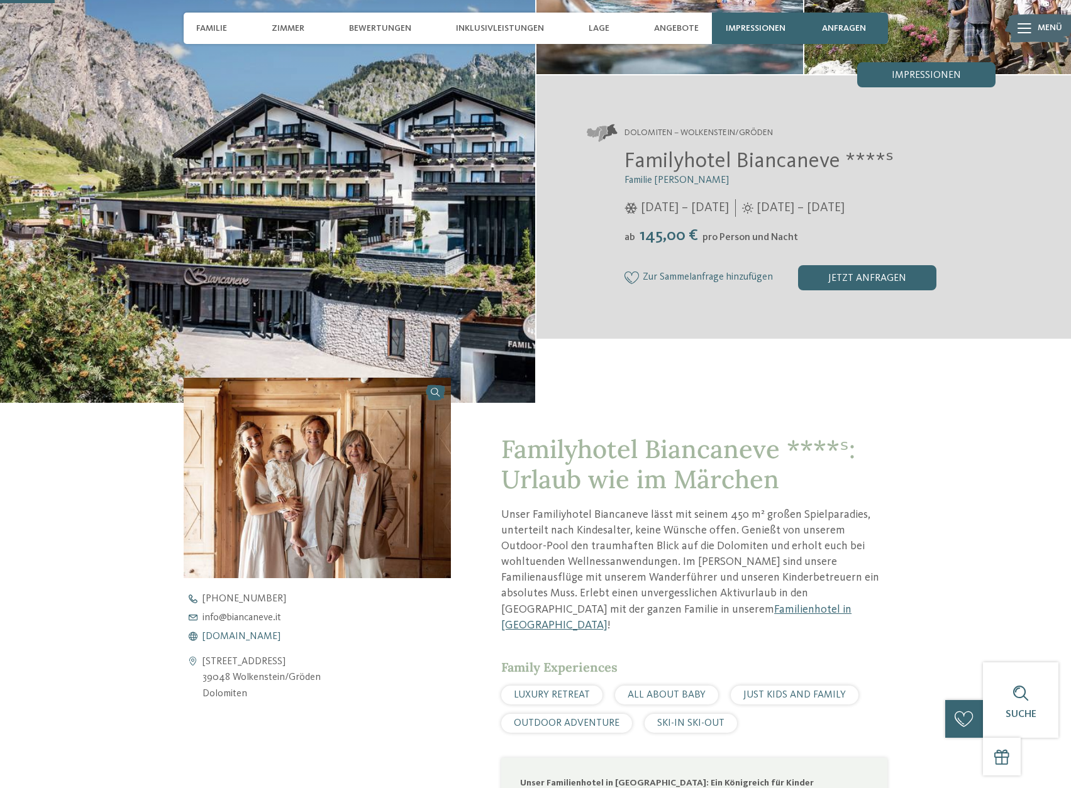
click at [246, 634] on span "www.biancaneve.it" at bounding box center [241, 637] width 78 height 10
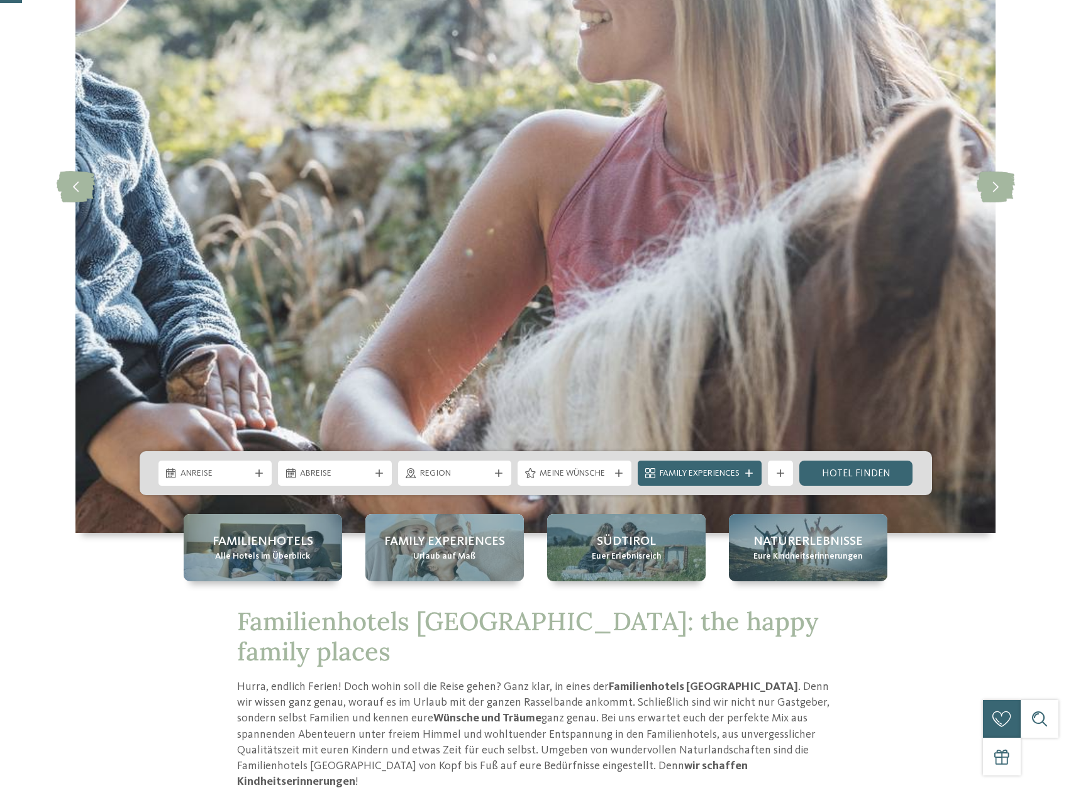
scroll to position [251, 0]
